Goal: Task Accomplishment & Management: Complete application form

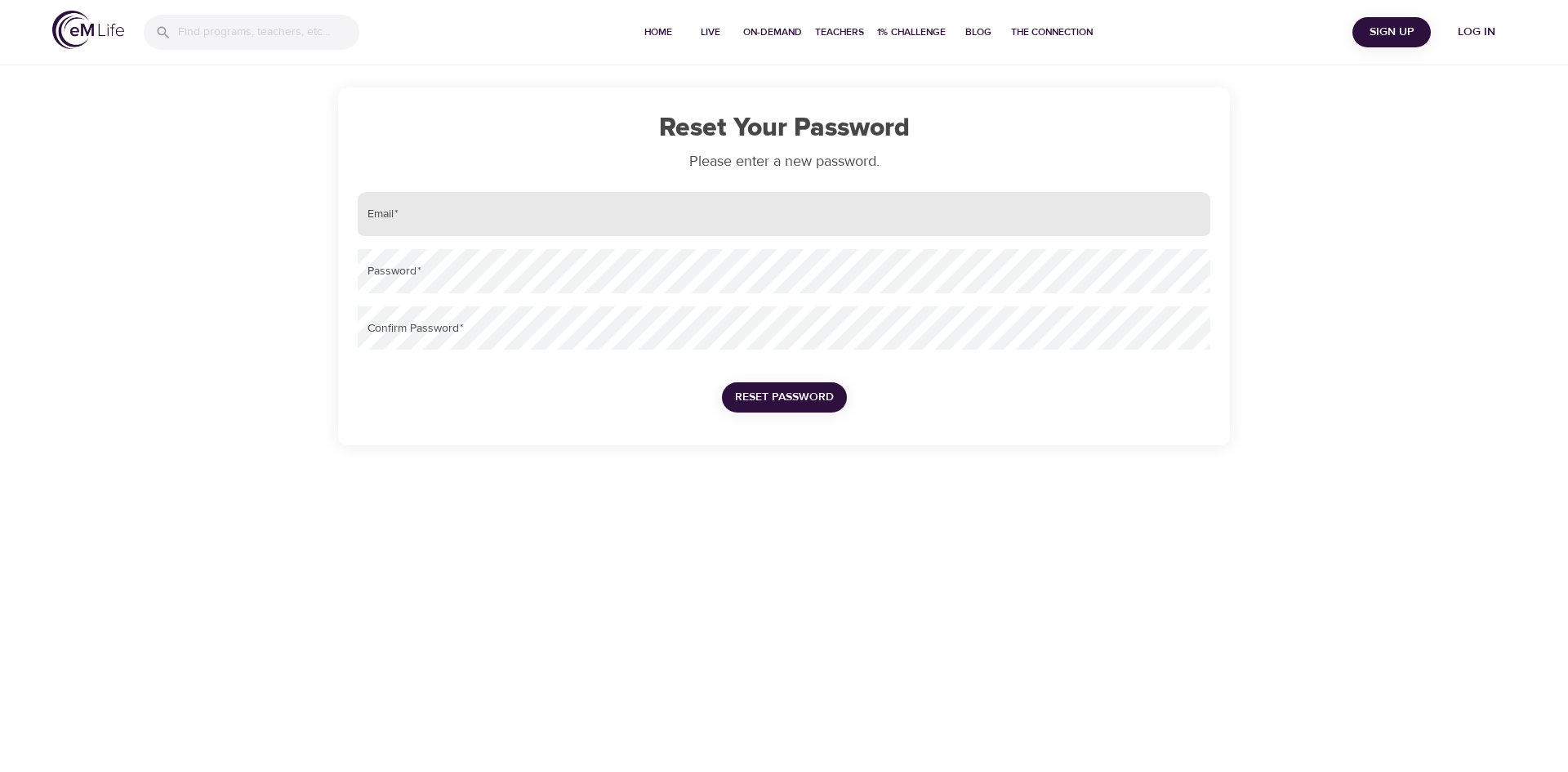
click at [544, 218] on input "email" at bounding box center [784, 213] width 853 height 44
type input "[EMAIL_ADDRESS][PERSON_NAME][DOMAIN_NAME]"
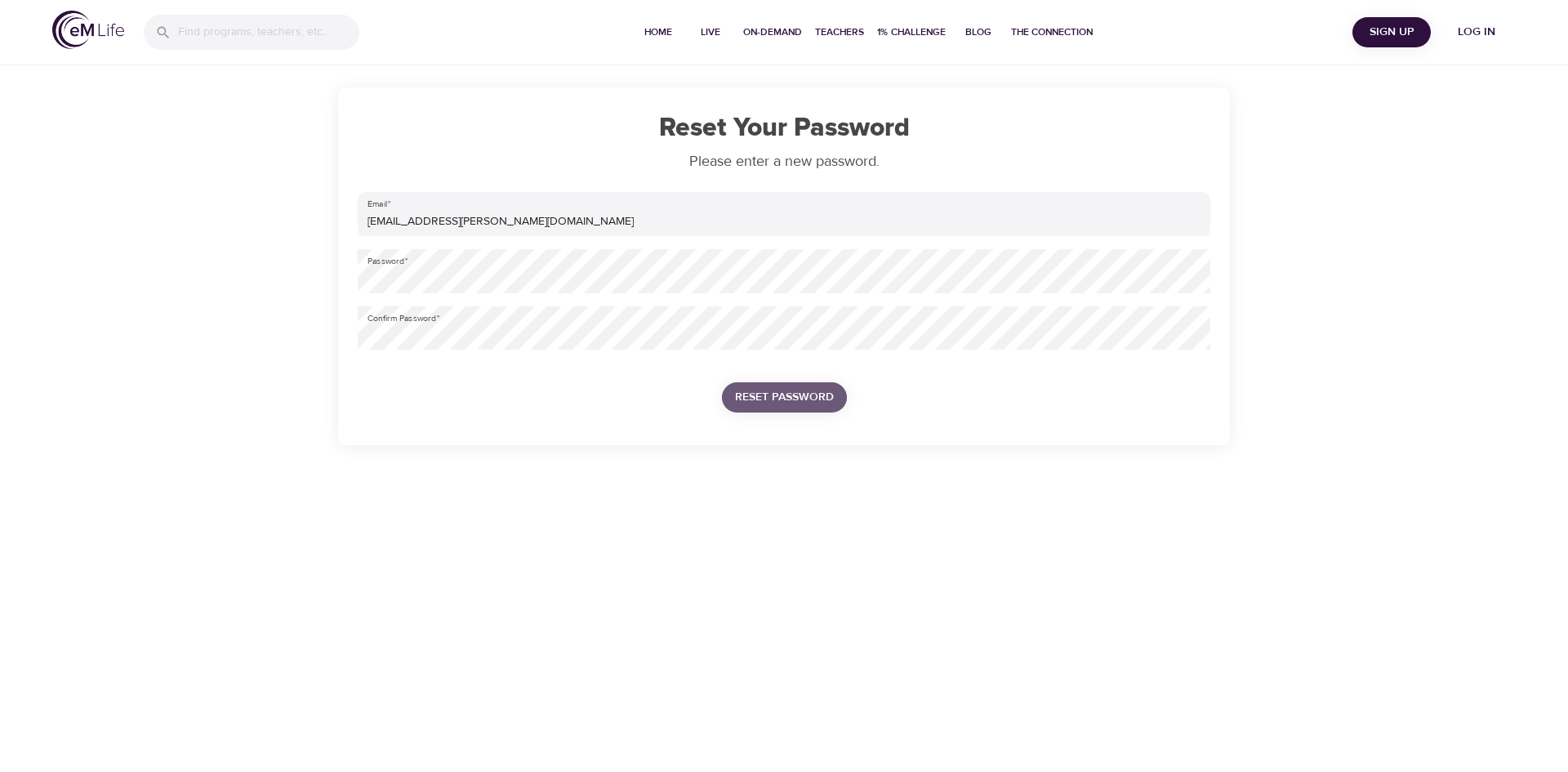
click at [794, 409] on button "Reset Password" at bounding box center [784, 398] width 125 height 30
click at [791, 393] on span "Reset Password" at bounding box center [784, 398] width 99 height 21
click at [349, 277] on div "Reset Your Password Please enter a new password. Email   * louisemariecatherine…" at bounding box center [783, 266] width 892 height 358
click at [763, 397] on span "Reset Password" at bounding box center [784, 398] width 99 height 21
click at [269, 275] on div "Reset Your Password Please enter a new password. Email   * louisemariecatherine…" at bounding box center [784, 222] width 1568 height 445
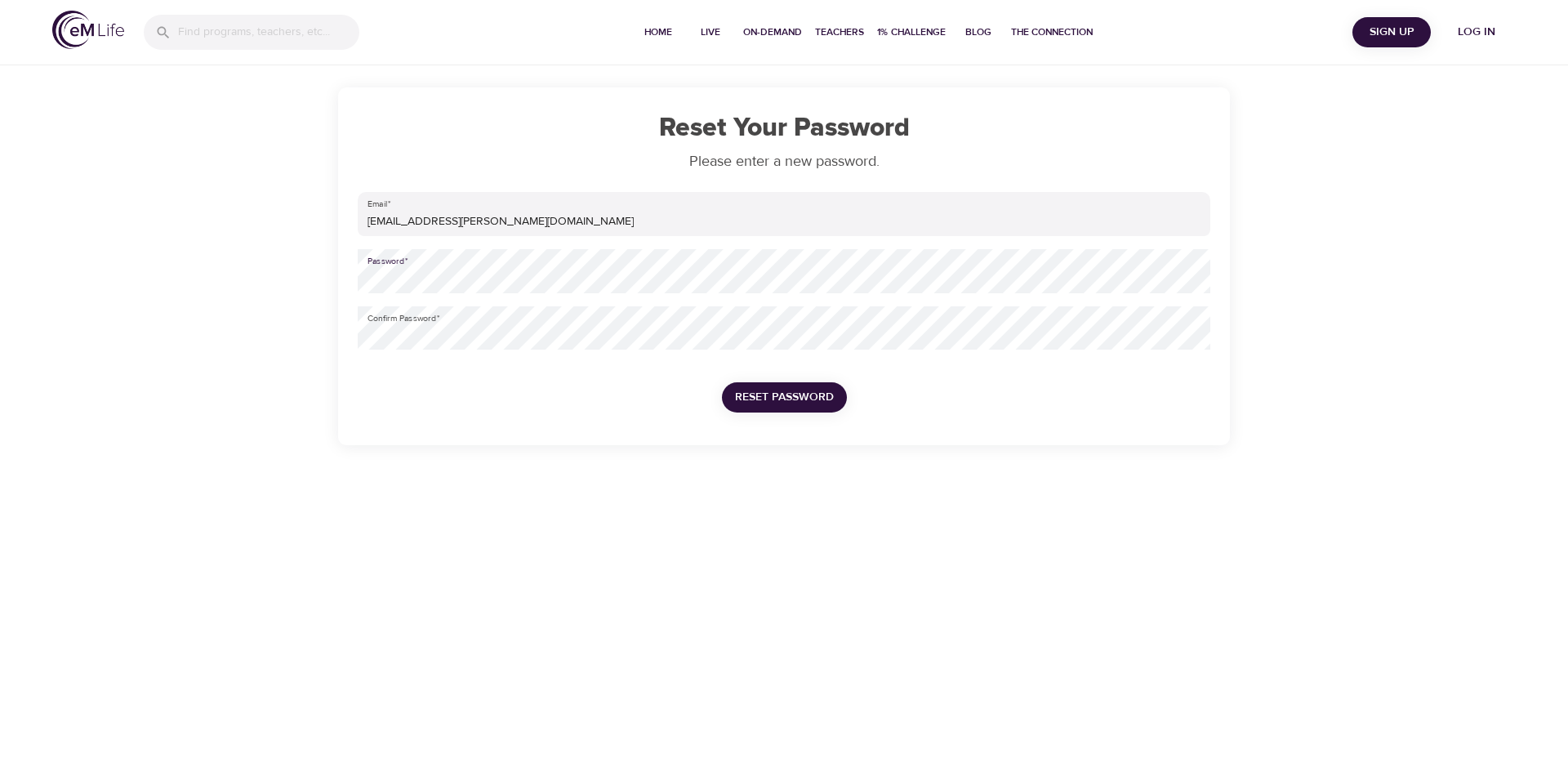
click at [246, 270] on div "Reset Your Password Please enter a new password. Email   * louisemariecatherine…" at bounding box center [784, 222] width 1568 height 445
click at [229, 317] on div "Reset Your Password Please enter a new password. Email   * louisemariecatherine…" at bounding box center [784, 222] width 1568 height 445
click at [211, 275] on div "Reset Your Password Please enter a new password. Email   * louisemariecatherine…" at bounding box center [784, 222] width 1568 height 445
click at [189, 313] on div "Reset Your Password Please enter a new password. Email   * louisemariecatherine…" at bounding box center [784, 222] width 1568 height 445
click at [767, 389] on span "Reset Password" at bounding box center [784, 398] width 99 height 21
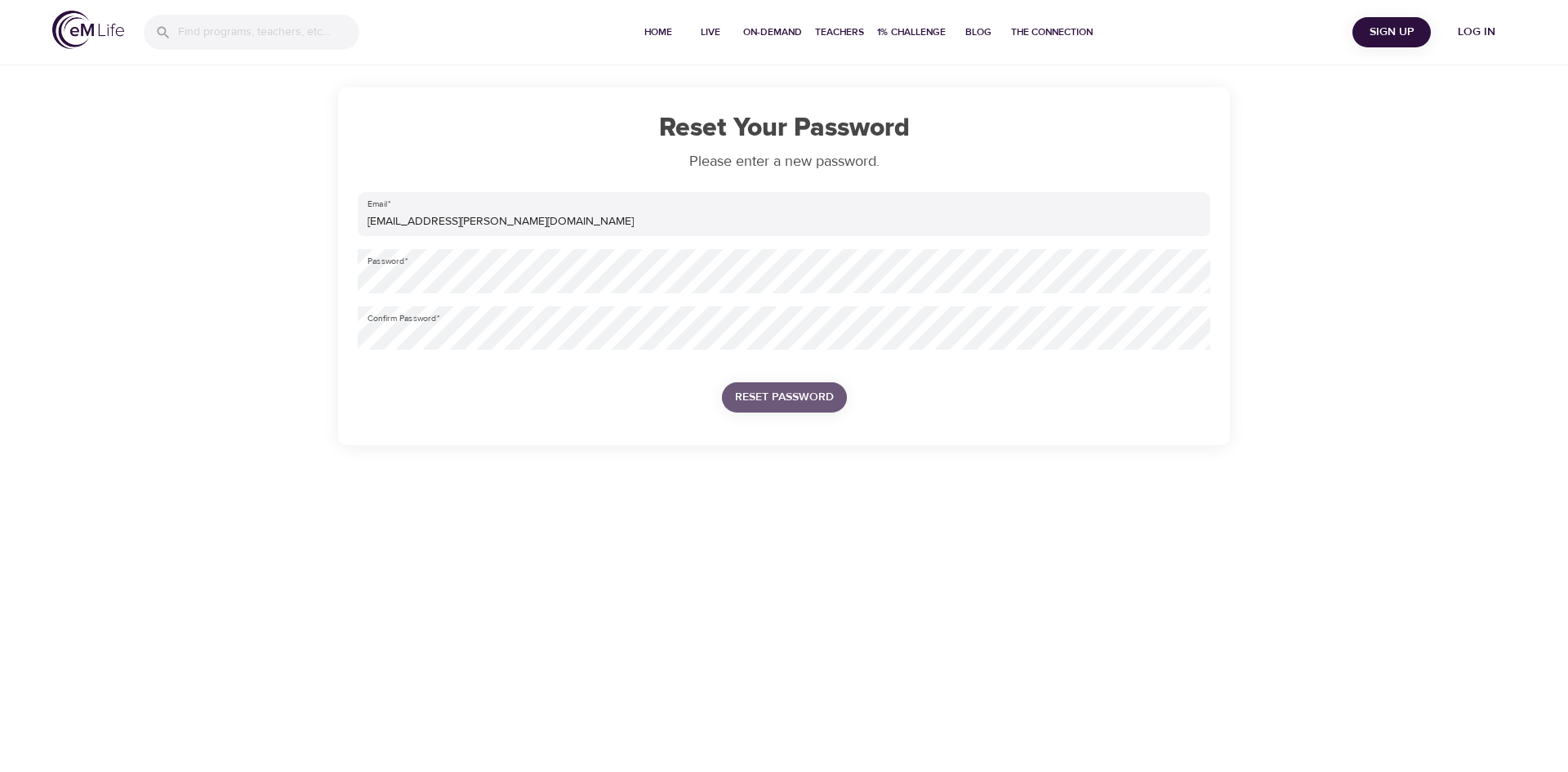
click at [786, 397] on span "Reset Password" at bounding box center [784, 398] width 99 height 21
click at [722, 383] on button "Reset Password" at bounding box center [784, 398] width 125 height 30
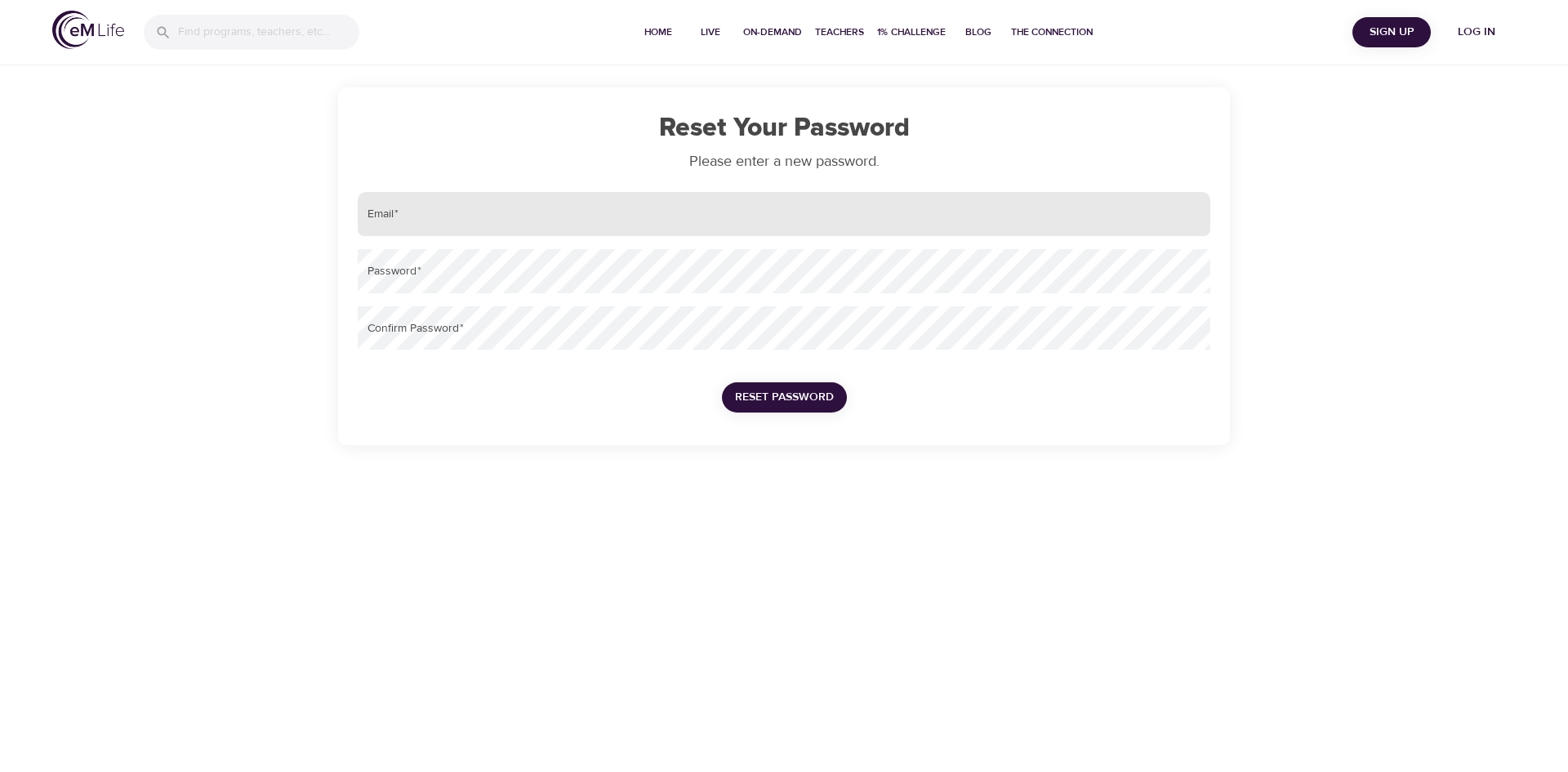
click at [455, 227] on input "email" at bounding box center [784, 213] width 853 height 44
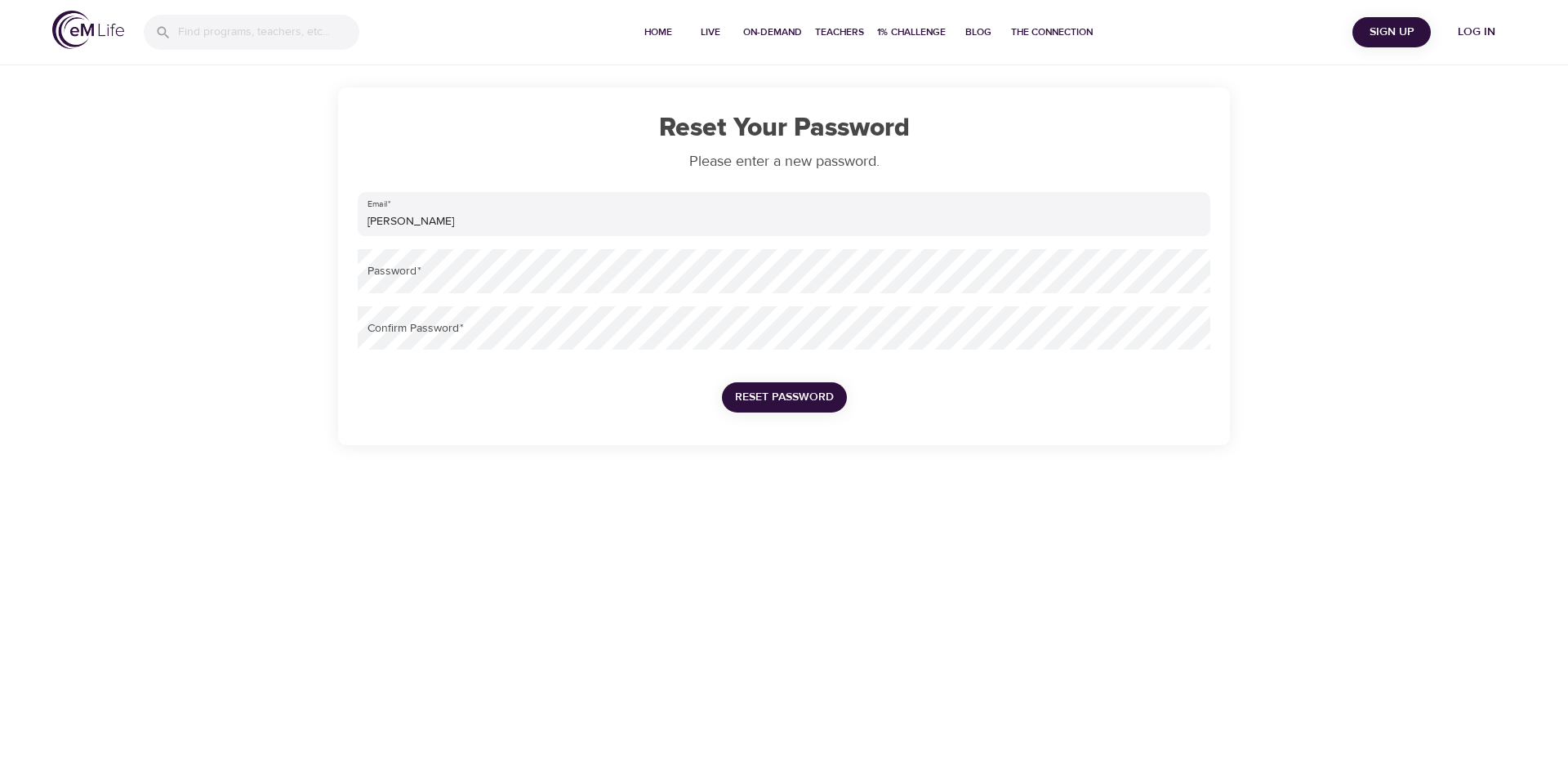
drag, startPoint x: 1005, startPoint y: 93, endPoint x: 1043, endPoint y: 73, distance: 42.9
click at [1005, 93] on div "Reset Your Password Please enter a new password. Email   * [PERSON_NAME] Passwo…" at bounding box center [783, 266] width 892 height 358
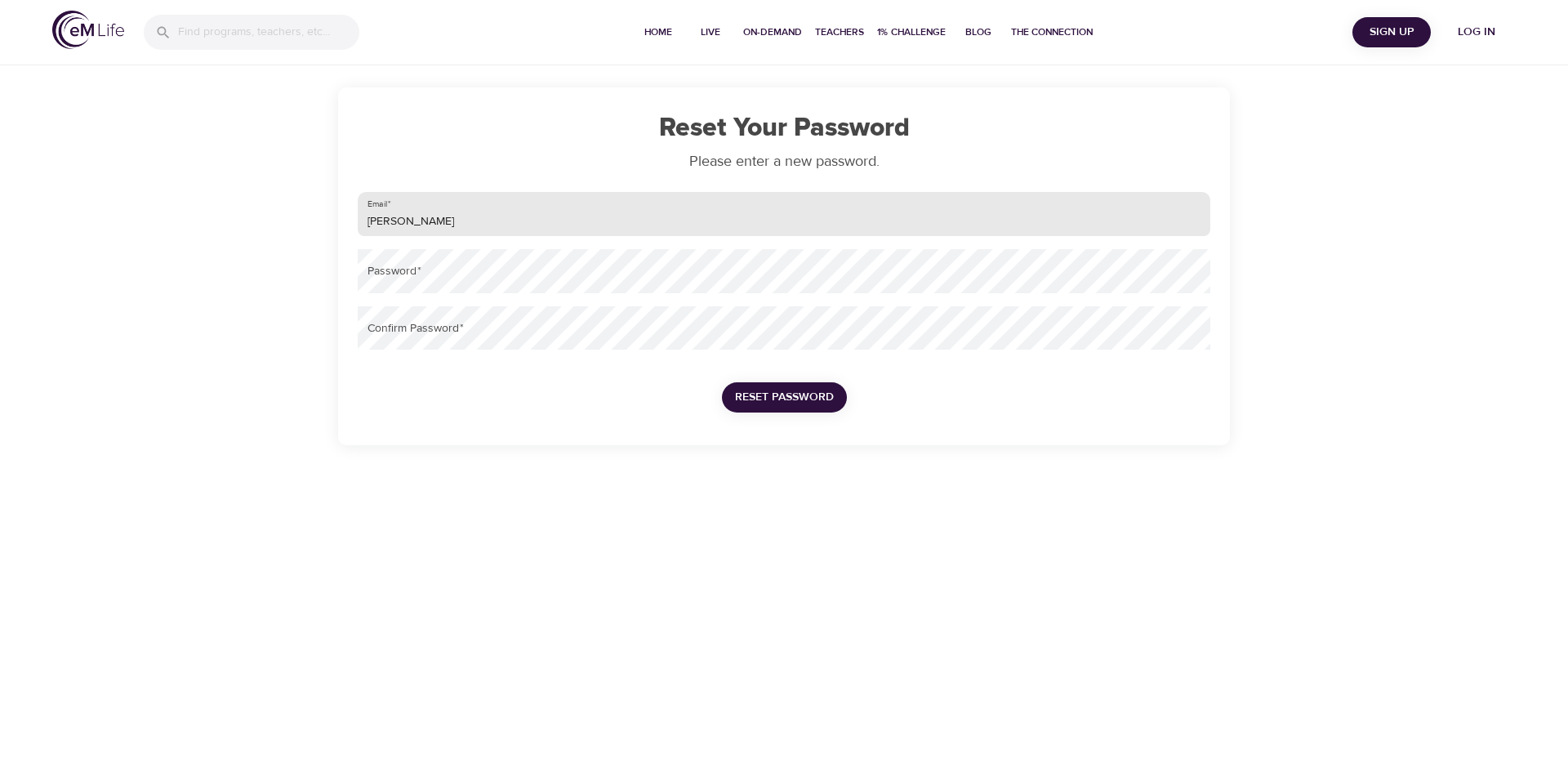
click at [457, 222] on input "[PERSON_NAME]" at bounding box center [784, 213] width 853 height 44
type input "[EMAIL_ADDRESS][PERSON_NAME][DOMAIN_NAME]"
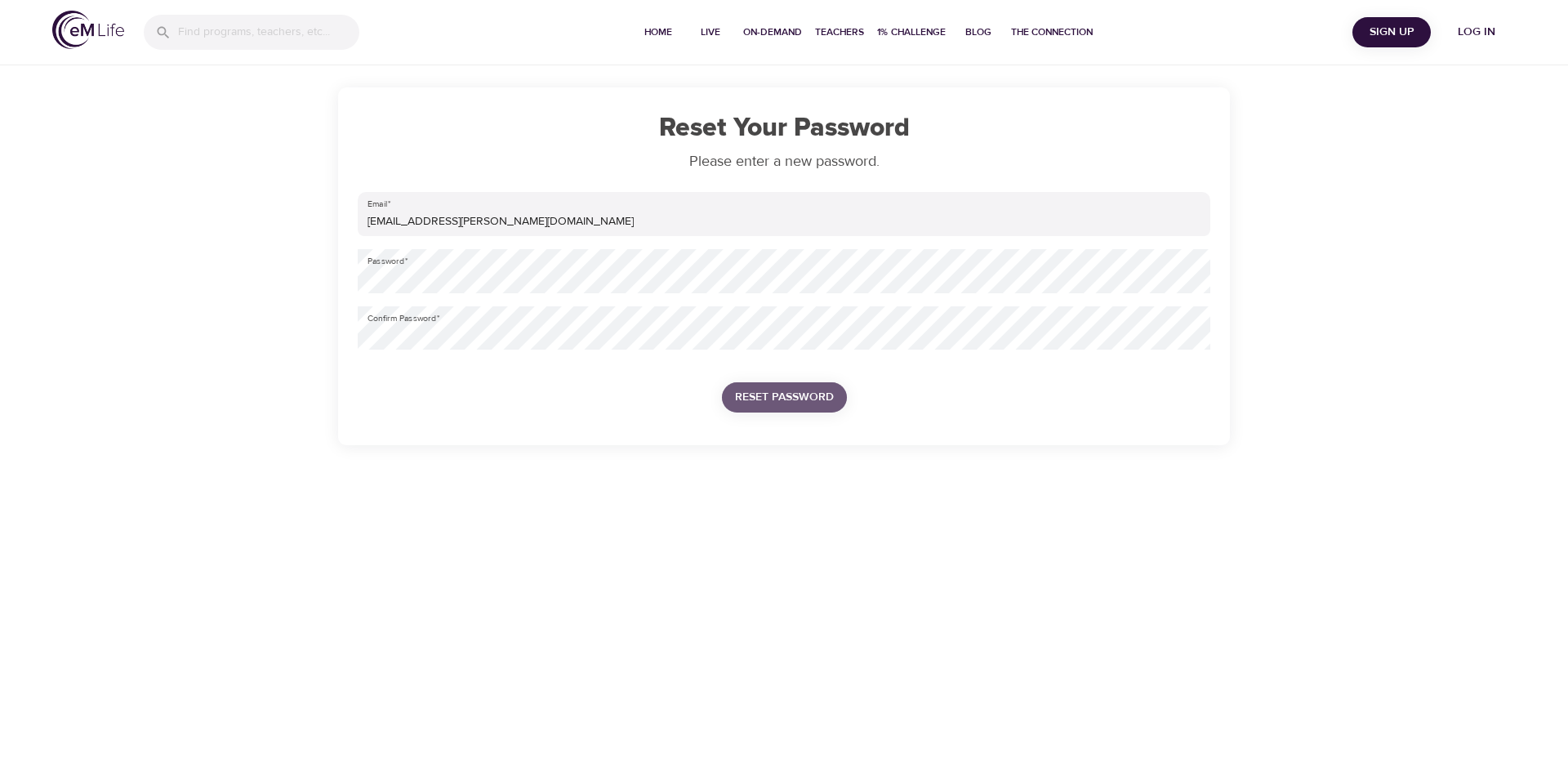
click at [762, 393] on span "Reset Password" at bounding box center [784, 398] width 99 height 21
click at [785, 395] on span "Reset Password" at bounding box center [784, 398] width 99 height 21
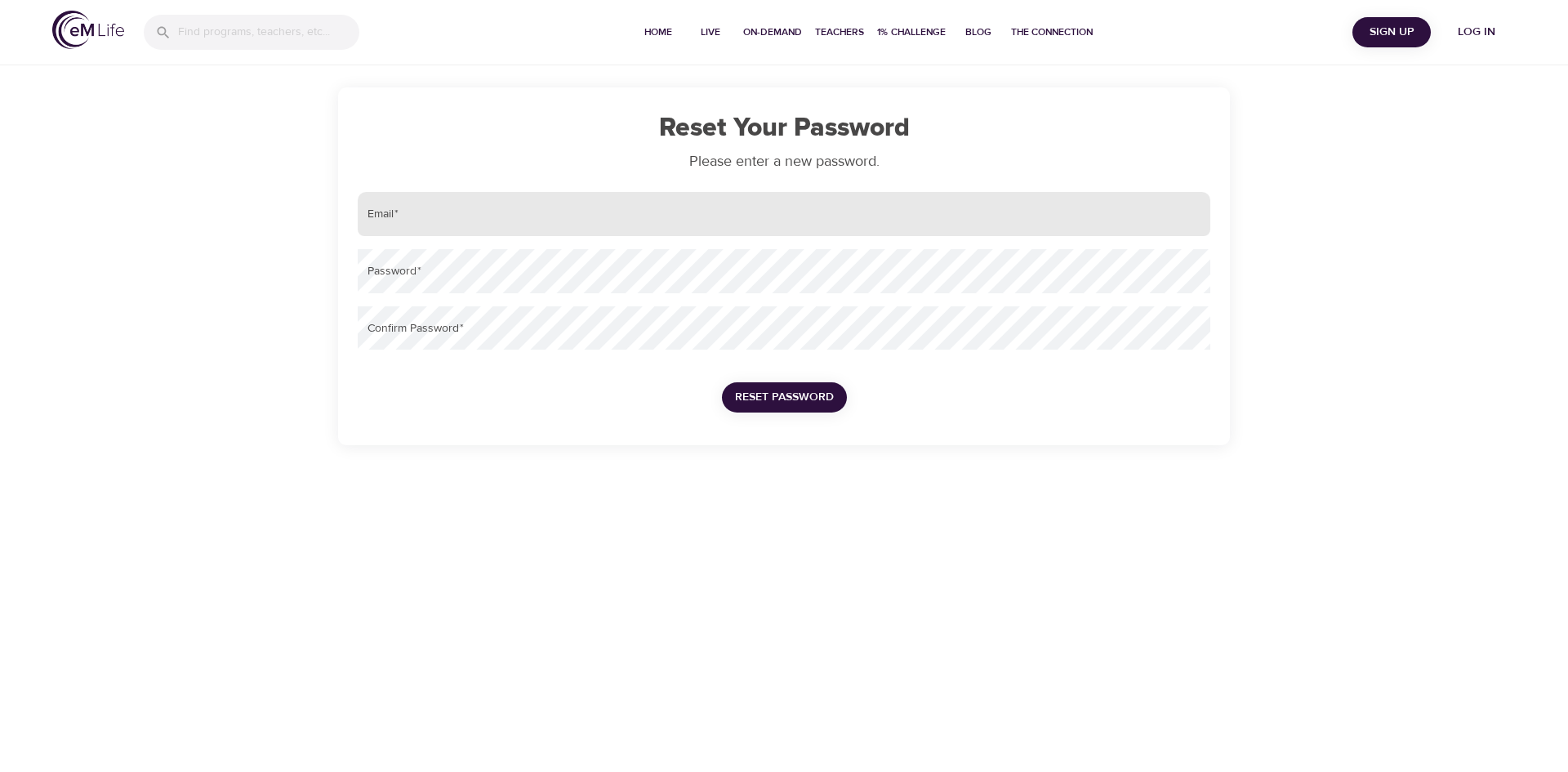
click at [400, 211] on input "email" at bounding box center [784, 213] width 853 height 44
type input "[EMAIL_ADDRESS][PERSON_NAME][DOMAIN_NAME]"
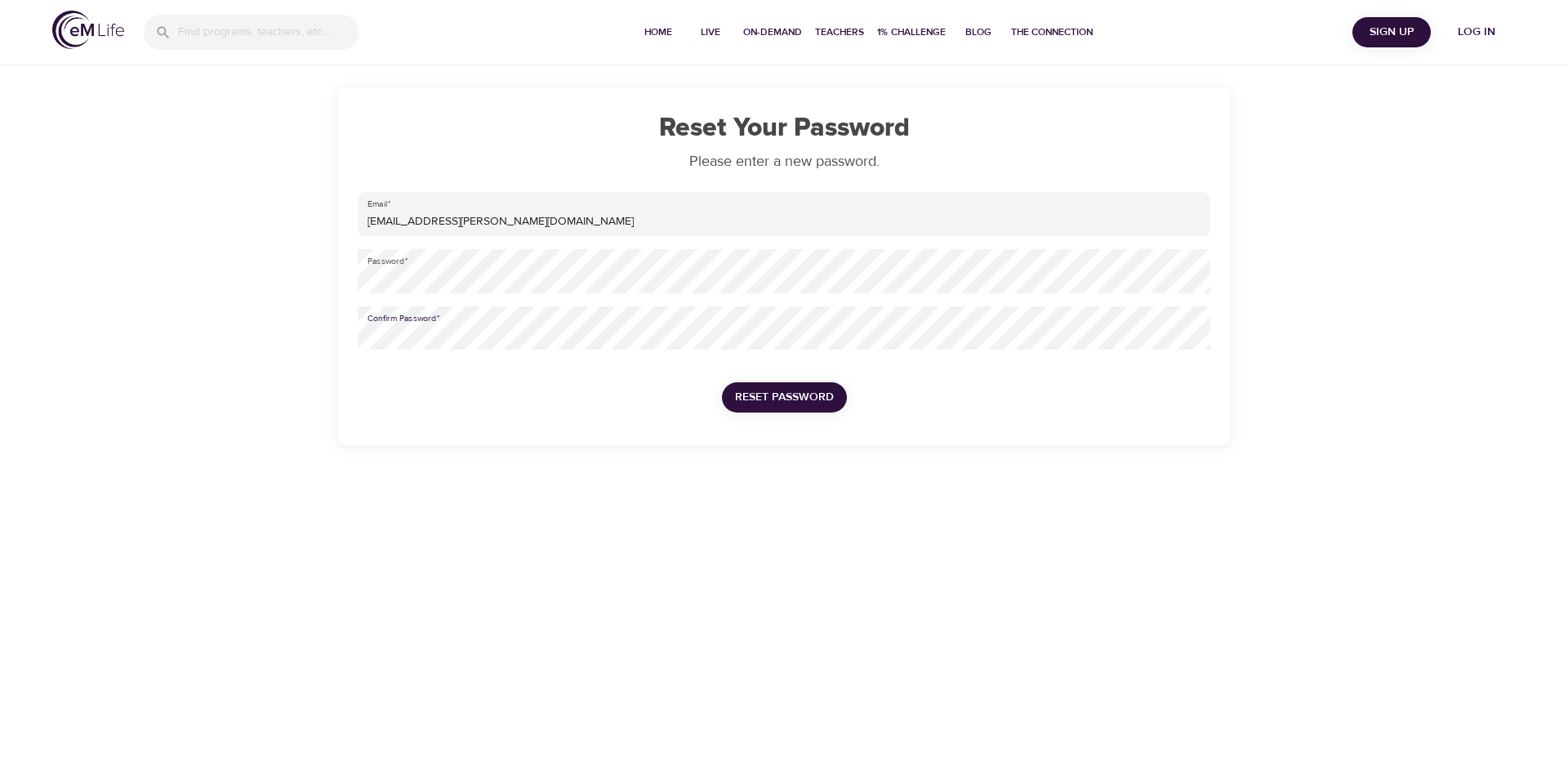
click at [791, 403] on span "Reset Password" at bounding box center [784, 398] width 99 height 21
click at [806, 393] on span "Reset Password" at bounding box center [784, 398] width 99 height 21
click at [1467, 32] on span "Log in" at bounding box center [1476, 32] width 66 height 21
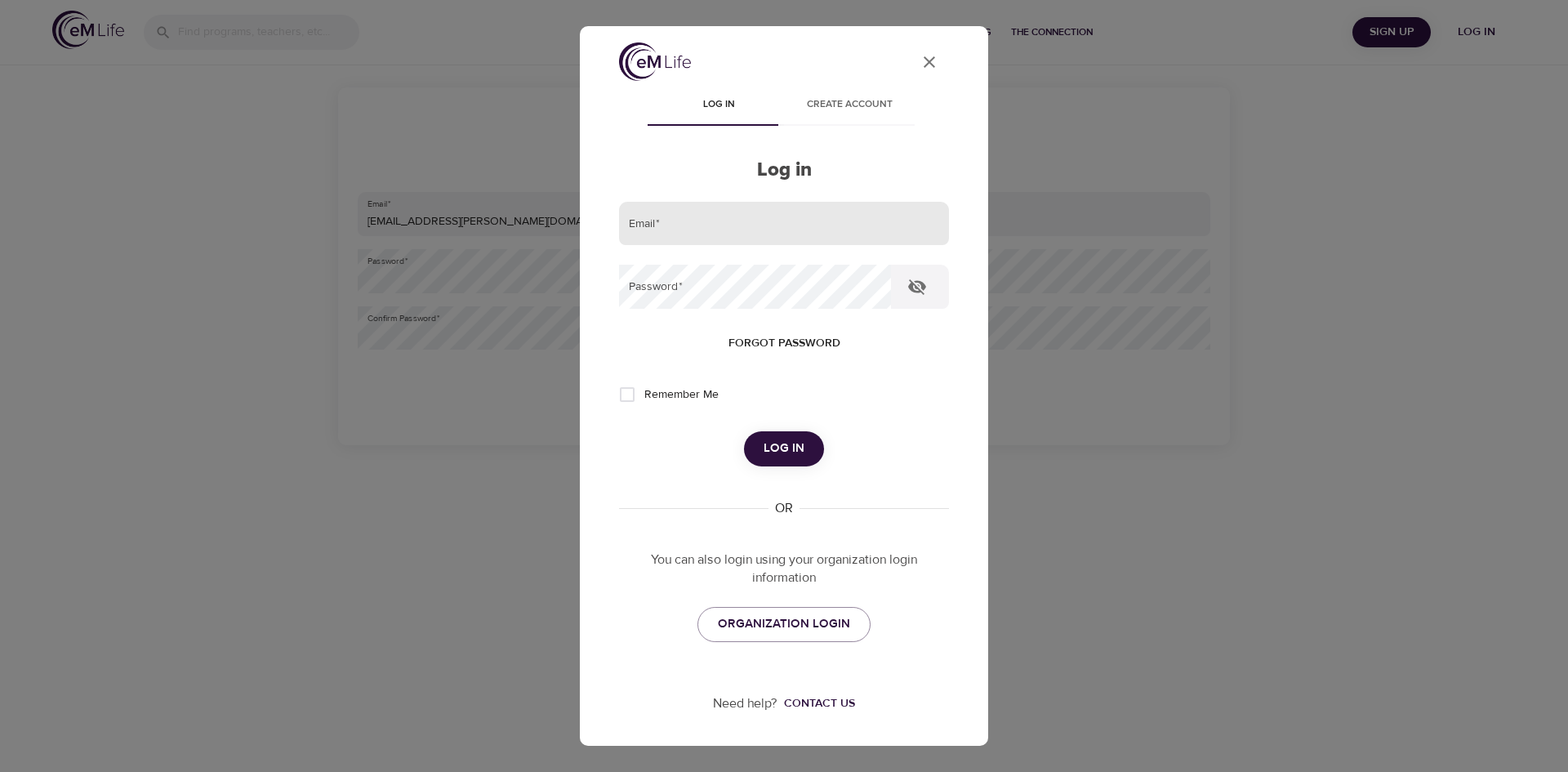
click at [727, 225] on input "email" at bounding box center [784, 223] width 330 height 44
drag, startPoint x: 692, startPoint y: 231, endPoint x: 699, endPoint y: 212, distance: 20.2
click at [692, 230] on input "email" at bounding box center [784, 223] width 330 height 44
type input "[EMAIL_ADDRESS][PERSON_NAME][DOMAIN_NAME]"
click at [781, 440] on span "Log in" at bounding box center [783, 449] width 41 height 22
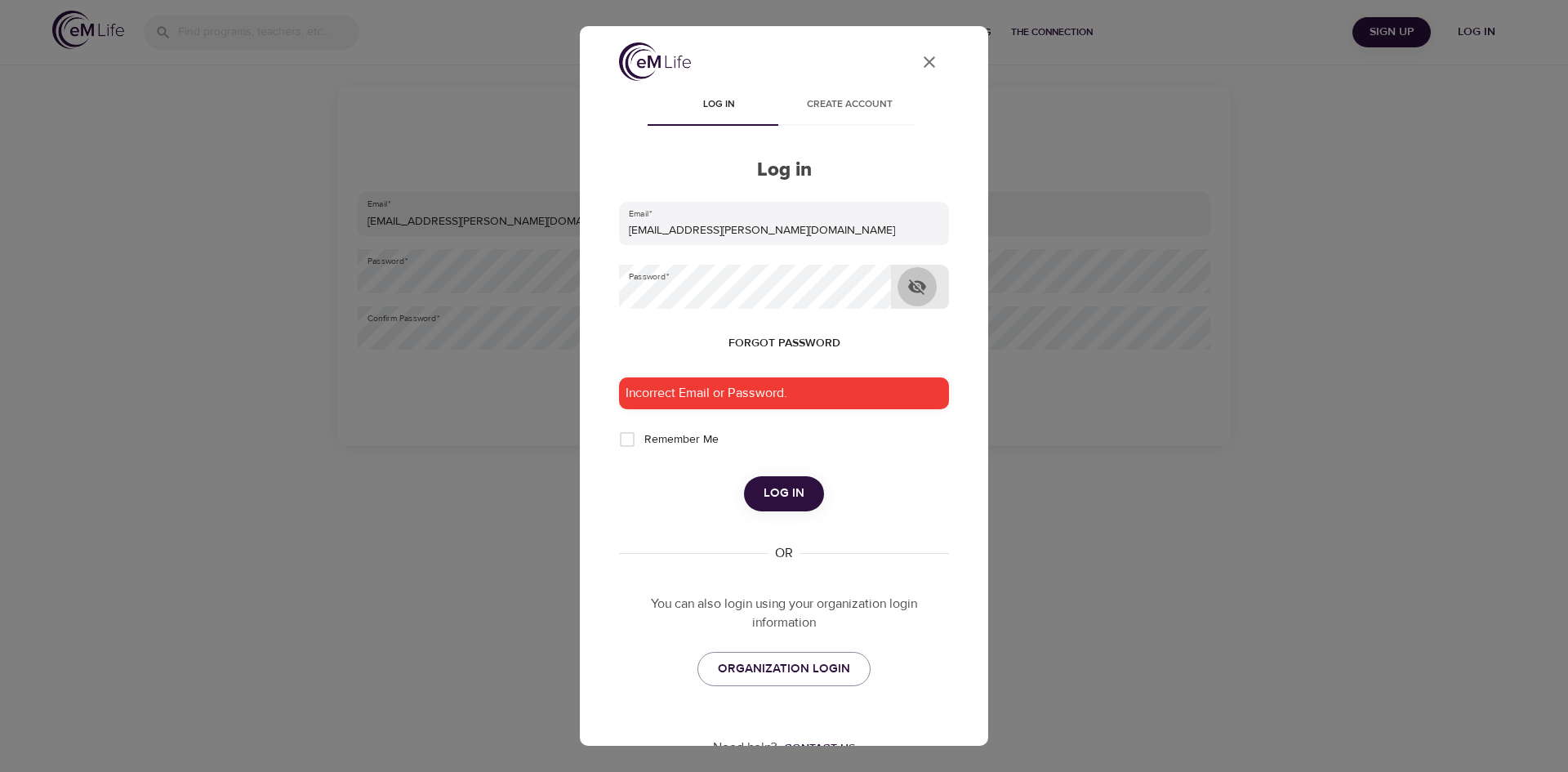
click at [913, 286] on icon "button" at bounding box center [917, 287] width 20 height 20
click at [510, 271] on div "User Profile Log in Create account Log in Email   * louisemariecatherine.keane@…" at bounding box center [784, 386] width 1568 height 772
click at [791, 500] on span "Log in" at bounding box center [783, 494] width 41 height 22
click at [800, 664] on span "ORGANIZATION LOGIN" at bounding box center [783, 669] width 132 height 22
